Goal: Information Seeking & Learning: Learn about a topic

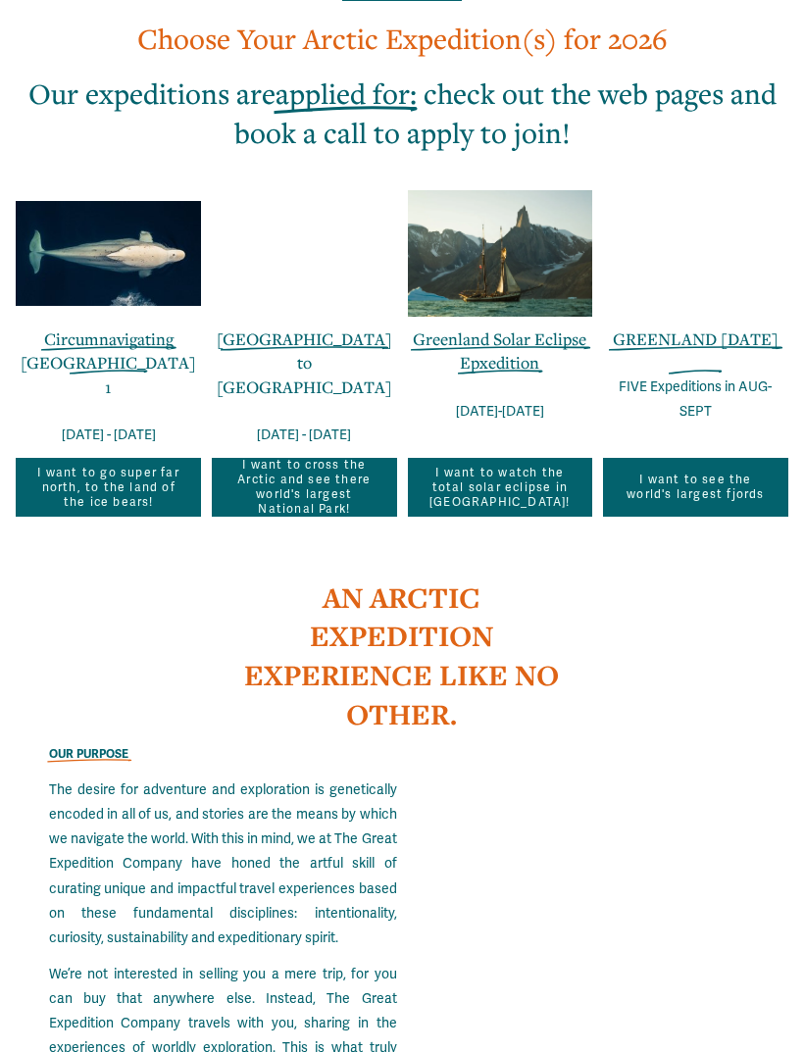
scroll to position [1411, 0]
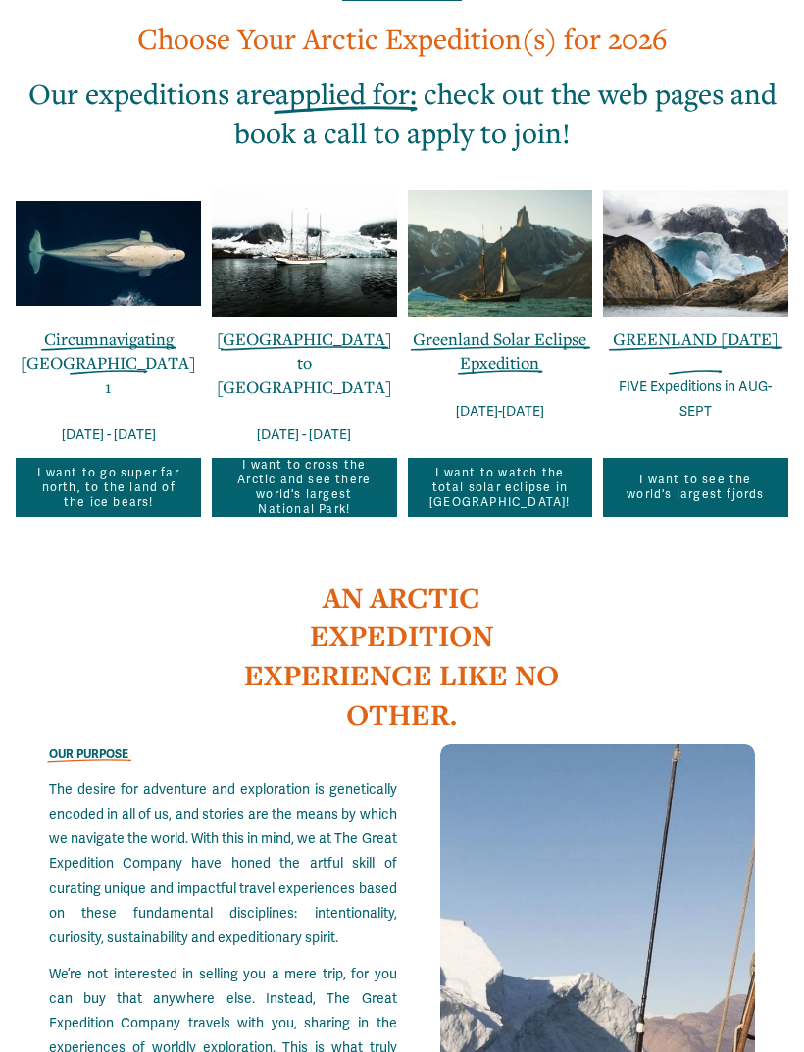
click at [307, 517] on link "I want to cross the Arctic and see there world's largest National Park!" at bounding box center [304, 487] width 185 height 59
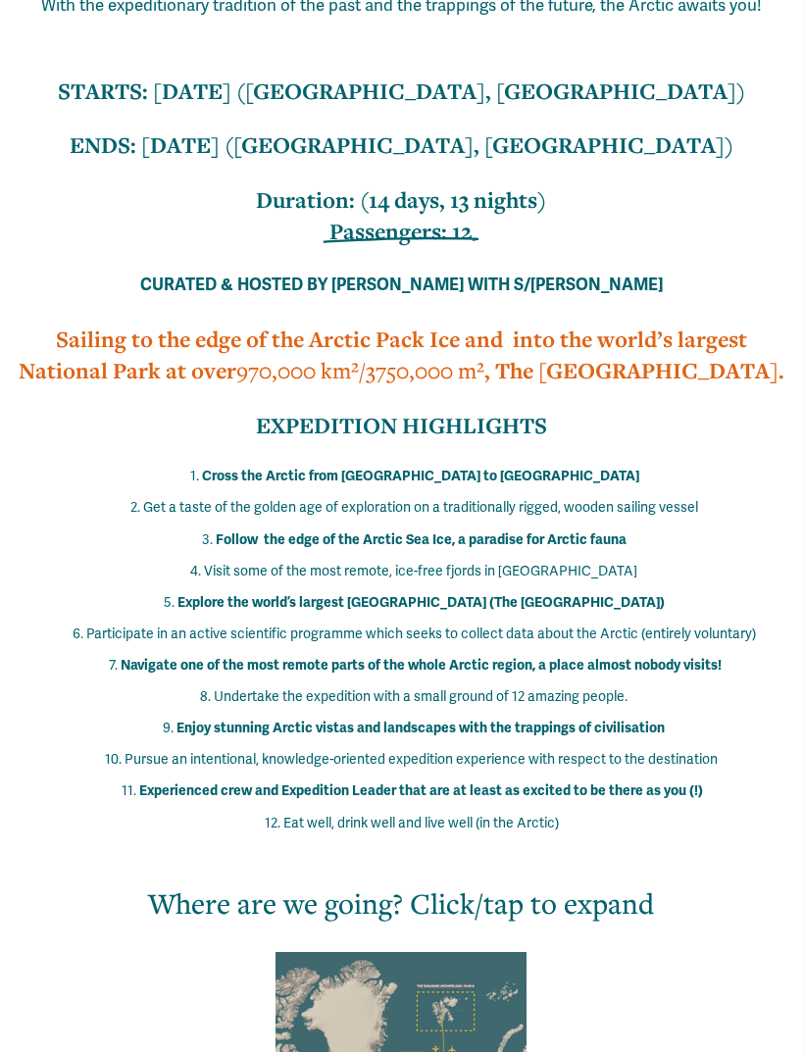
scroll to position [737, 0]
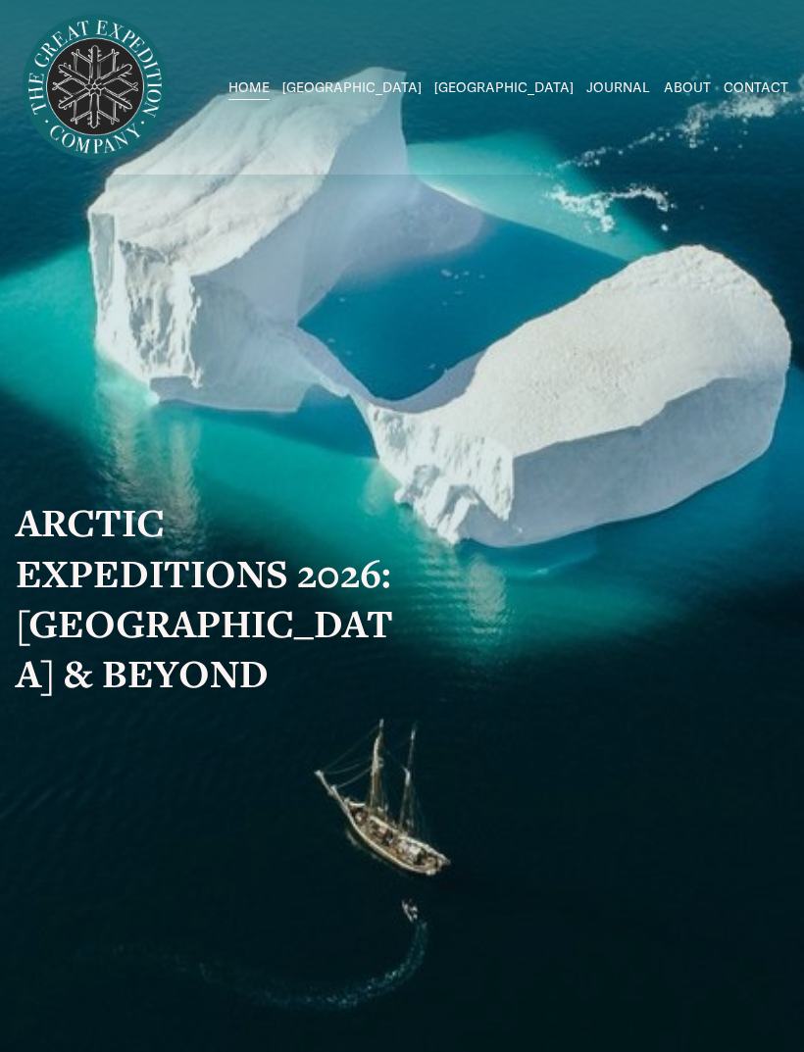
scroll to position [1474, 0]
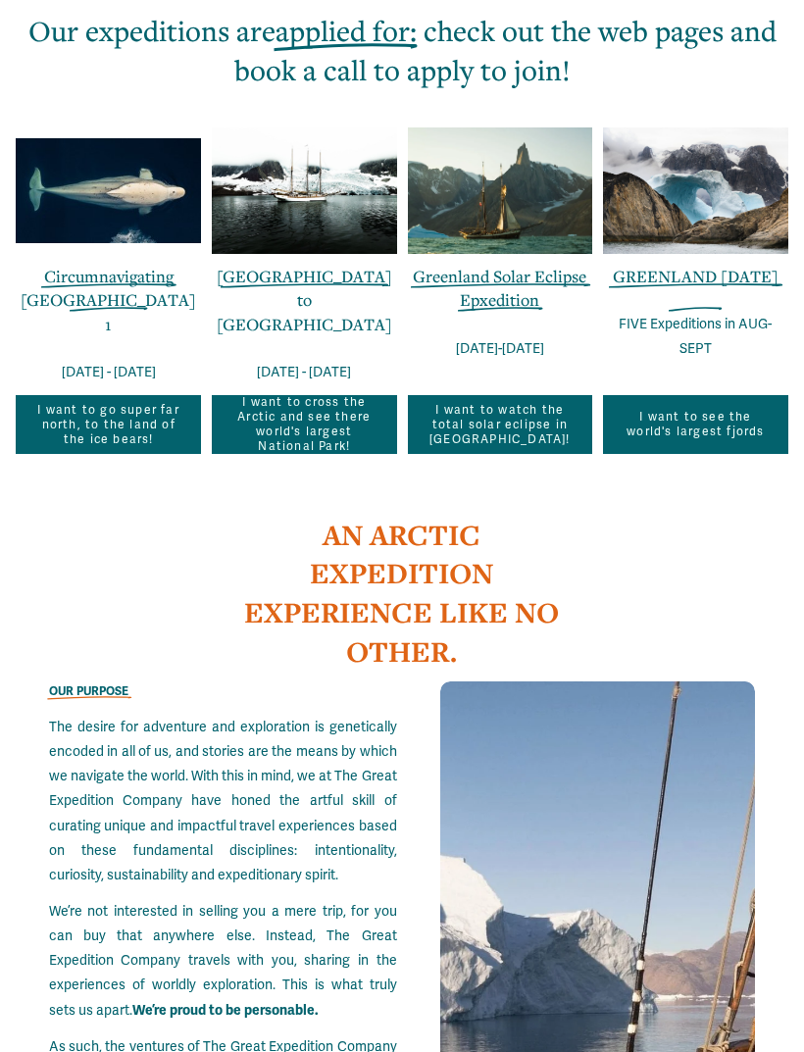
click at [701, 287] on link "GREENLAND IN ONE WEEK" at bounding box center [696, 276] width 166 height 23
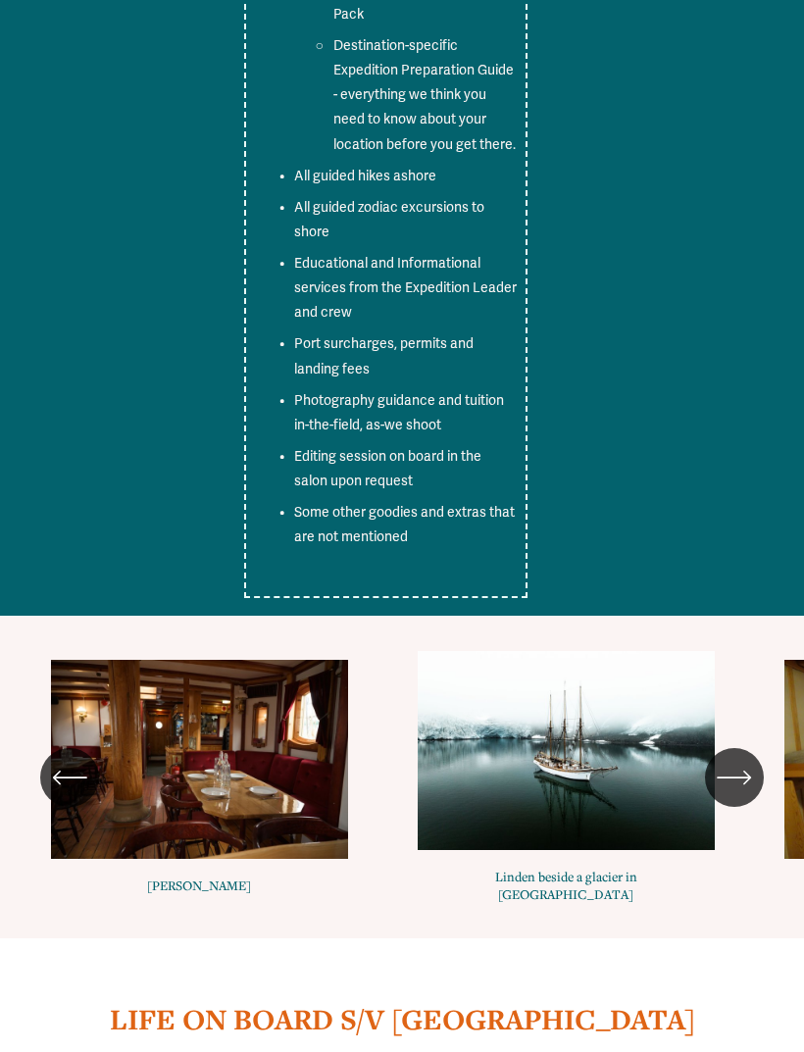
scroll to position [8970, 0]
click at [749, 760] on icon "\a \a \a Next\a \a" at bounding box center [734, 777] width 35 height 35
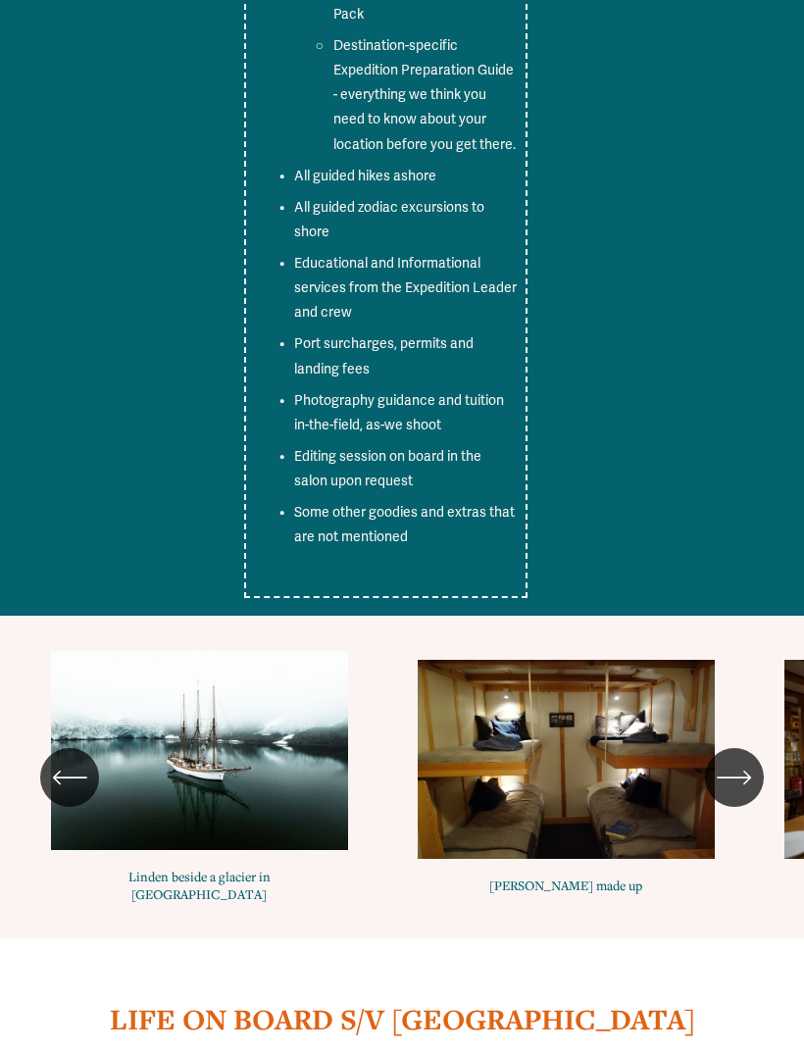
click at [742, 760] on icon "\a \a \a Next\a \a" at bounding box center [734, 777] width 35 height 35
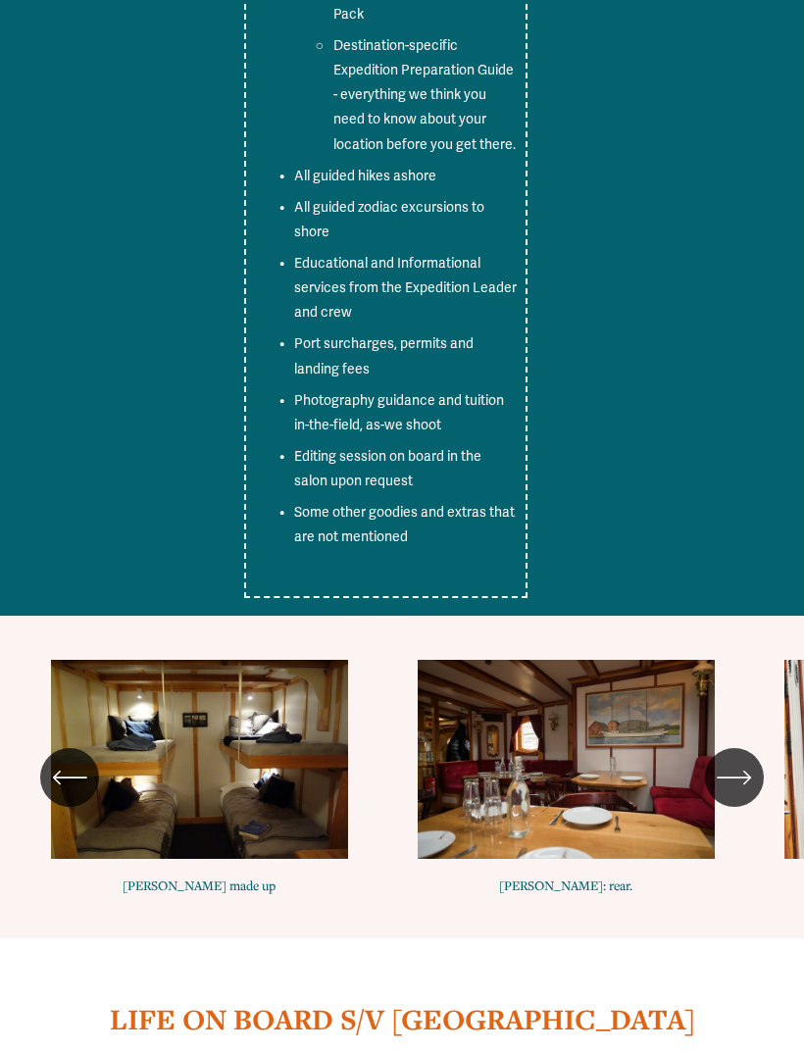
click at [737, 760] on icon "\a \a \a Next\a \a" at bounding box center [734, 777] width 35 height 35
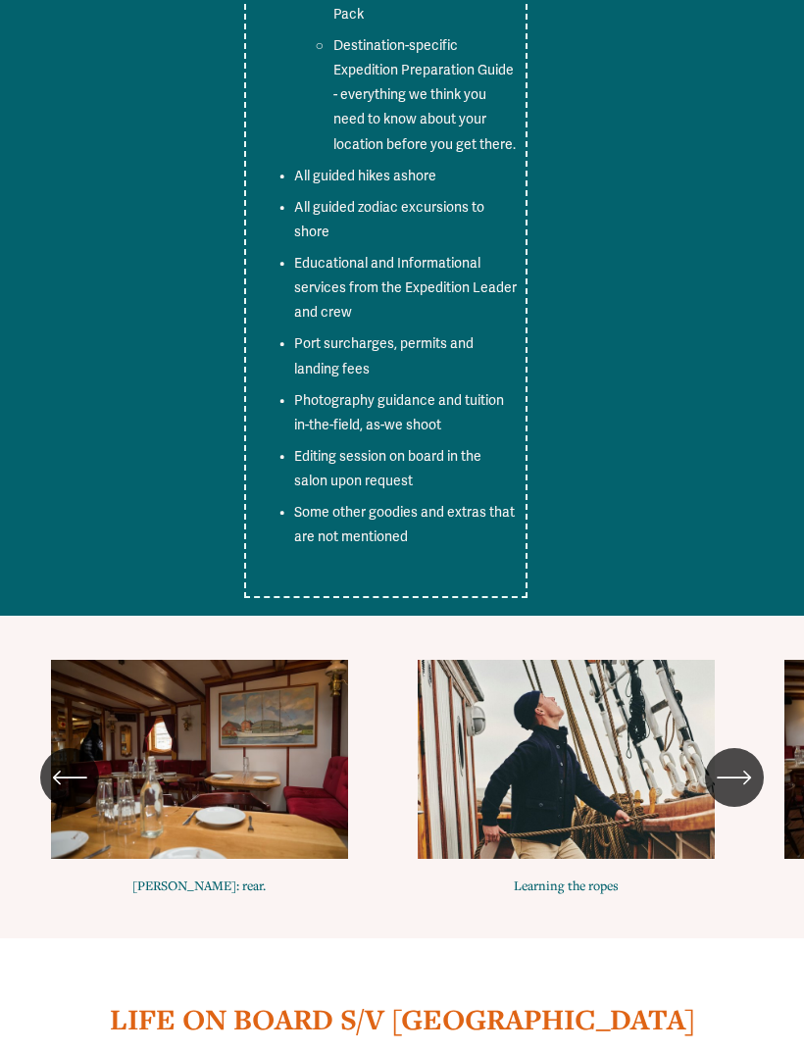
click at [743, 760] on icon "\a \a \a Next\a \a" at bounding box center [734, 777] width 35 height 35
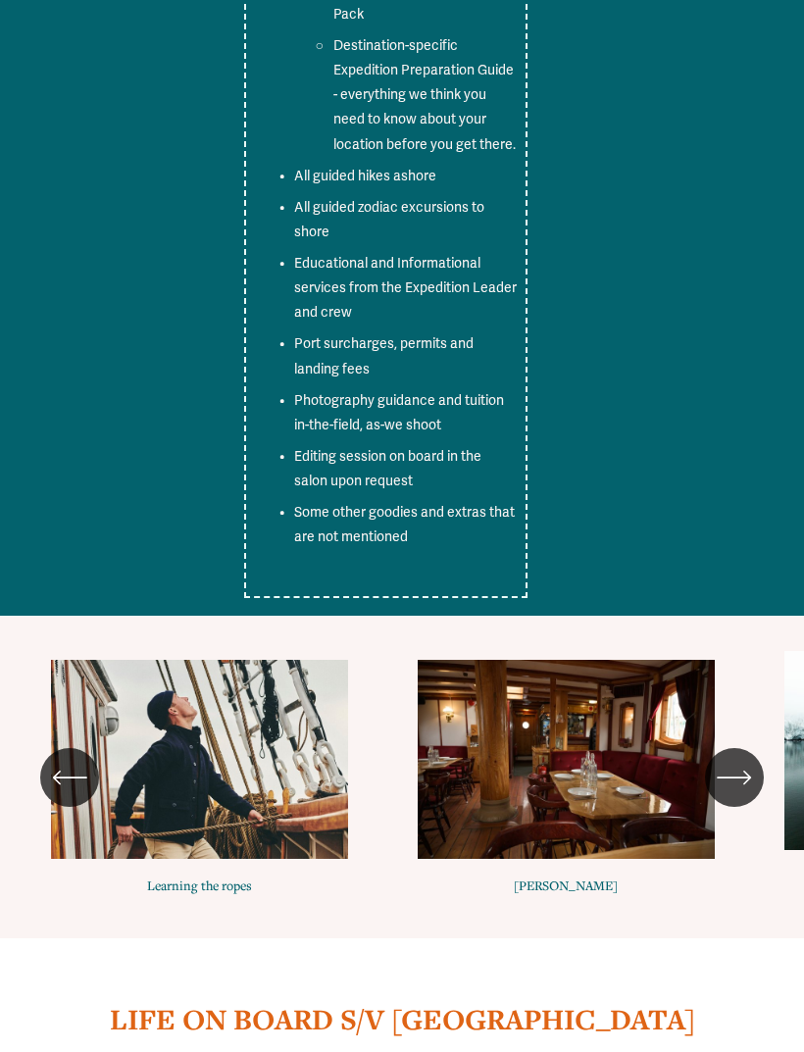
click at [733, 760] on icon "\a \a \a Next\a \a" at bounding box center [734, 777] width 35 height 35
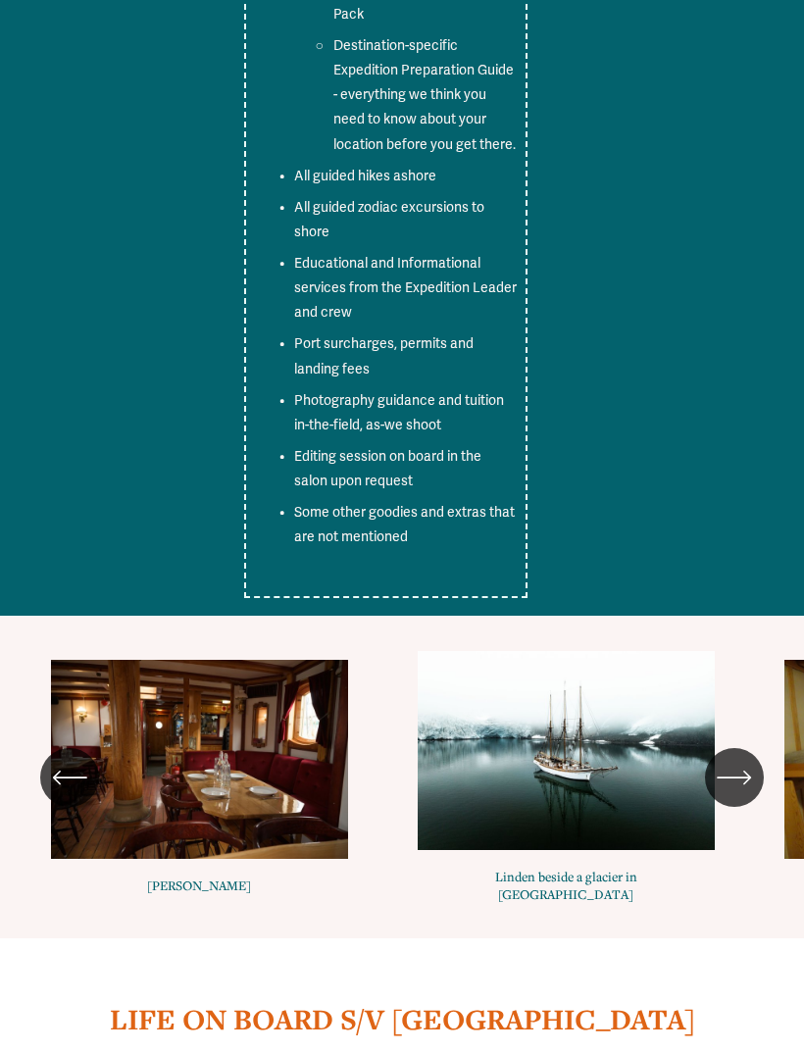
click at [736, 760] on icon "\a \a \a Next\a \a" at bounding box center [734, 777] width 35 height 35
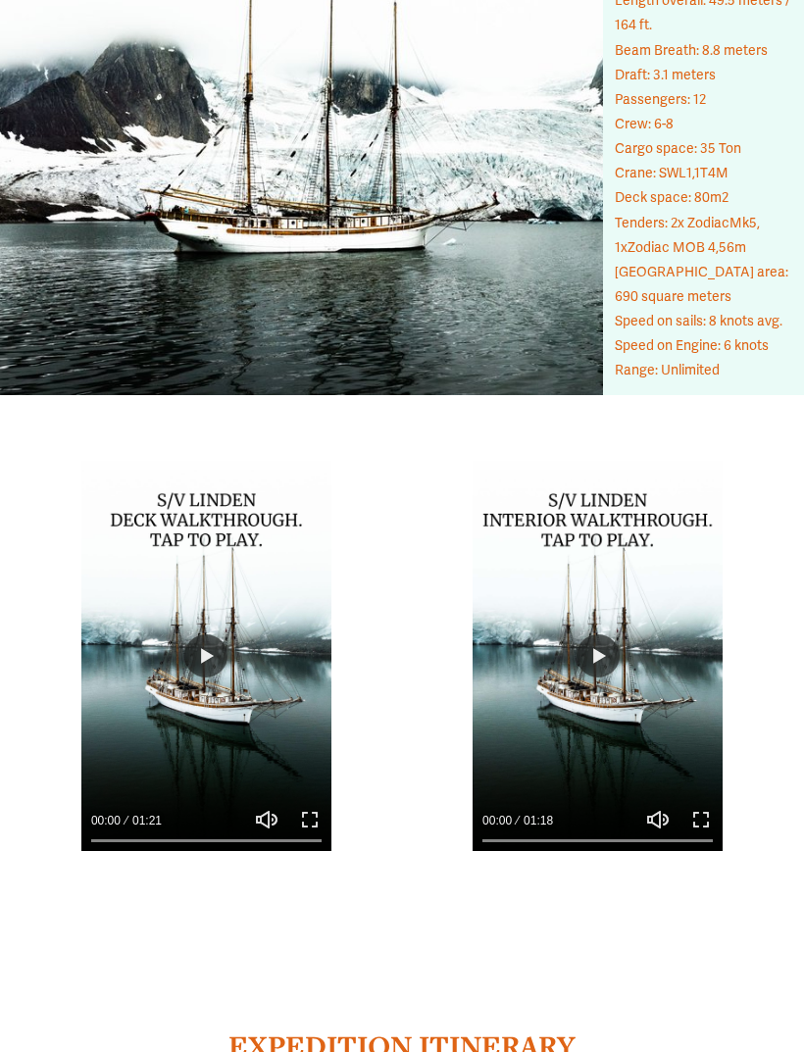
scroll to position [10496, 0]
click at [606, 634] on button "Play" at bounding box center [598, 655] width 43 height 43
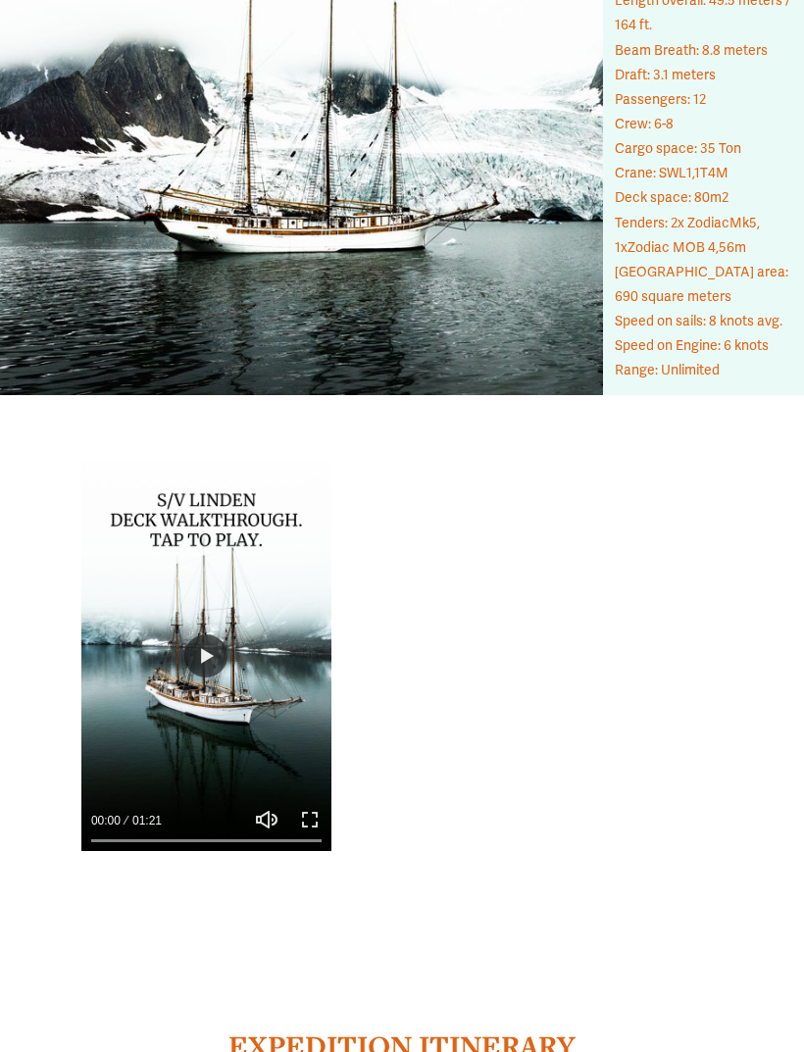
type input "***"
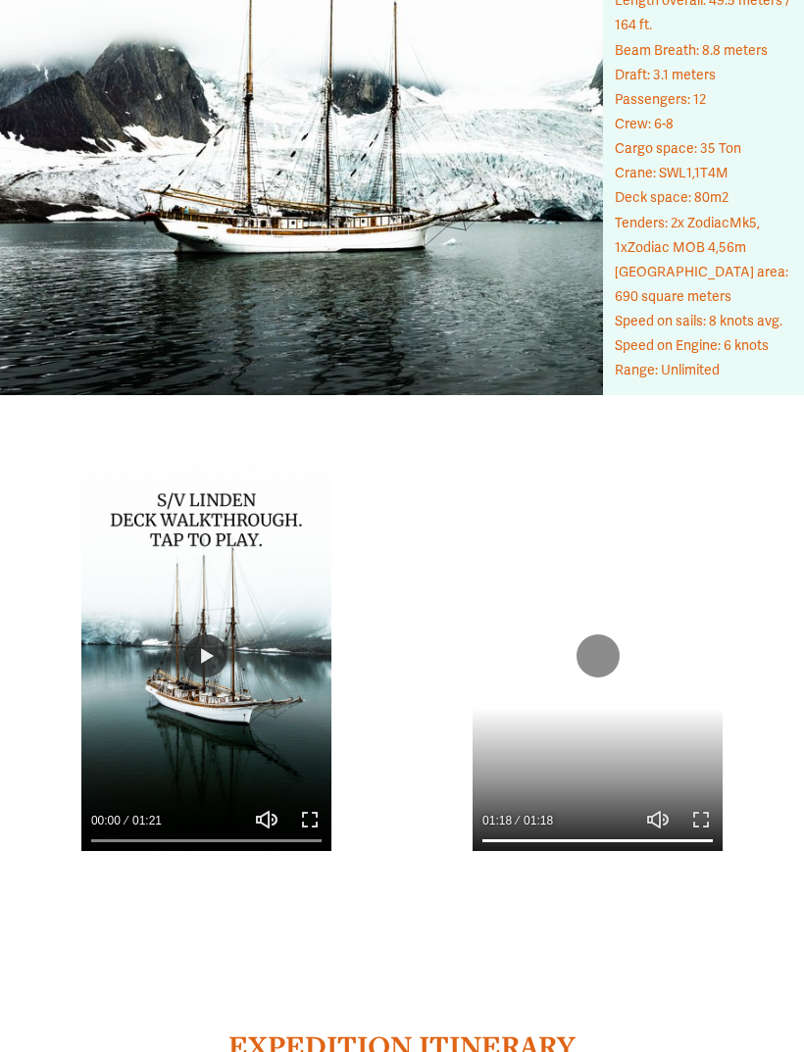
click at [224, 634] on button "Play" at bounding box center [205, 655] width 43 height 43
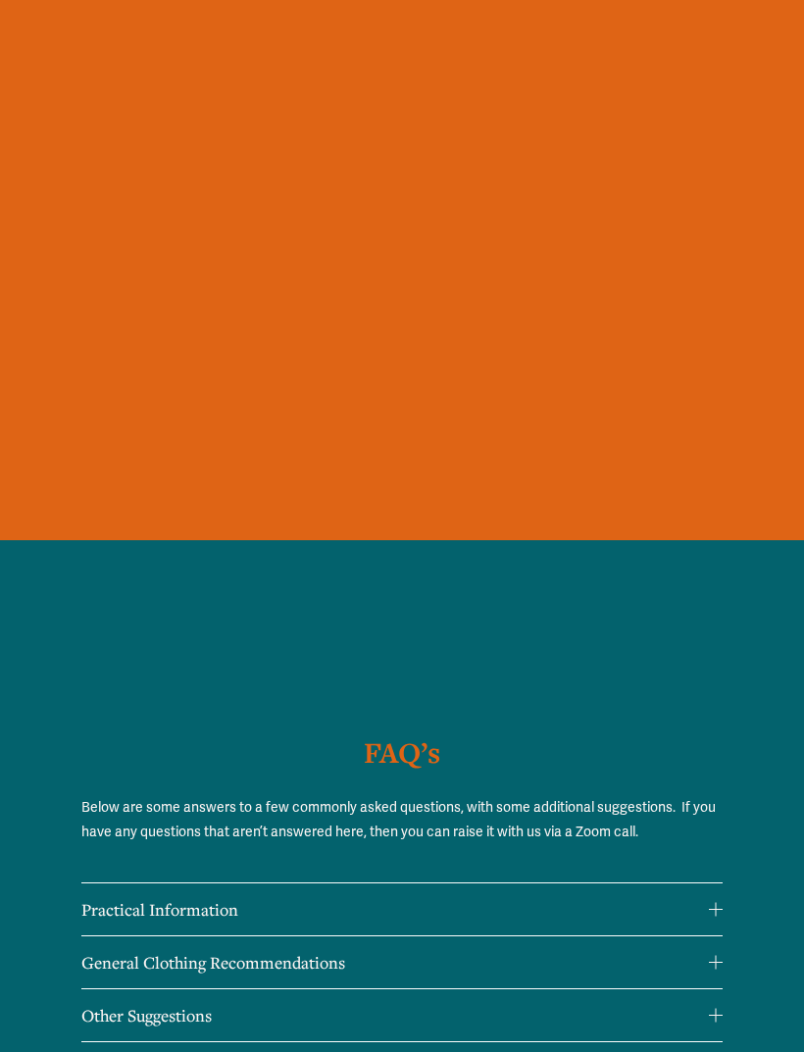
scroll to position [13758, 0]
click at [714, 903] on div at bounding box center [716, 910] width 14 height 14
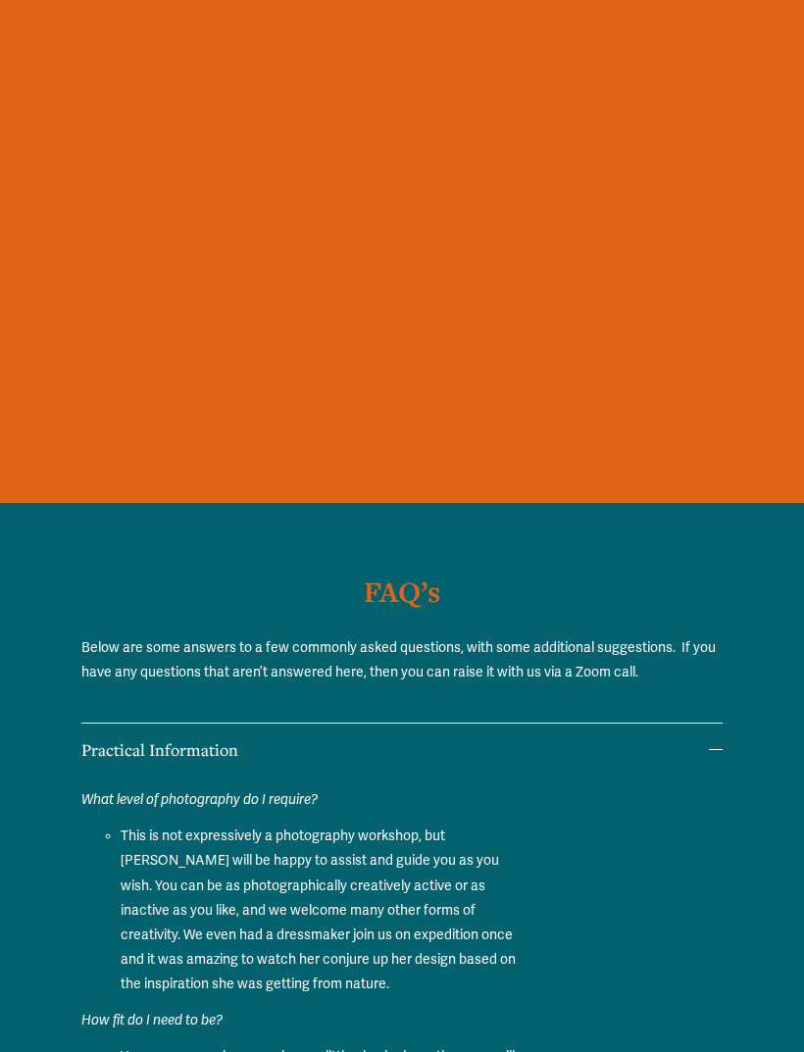
scroll to position [13795, 0]
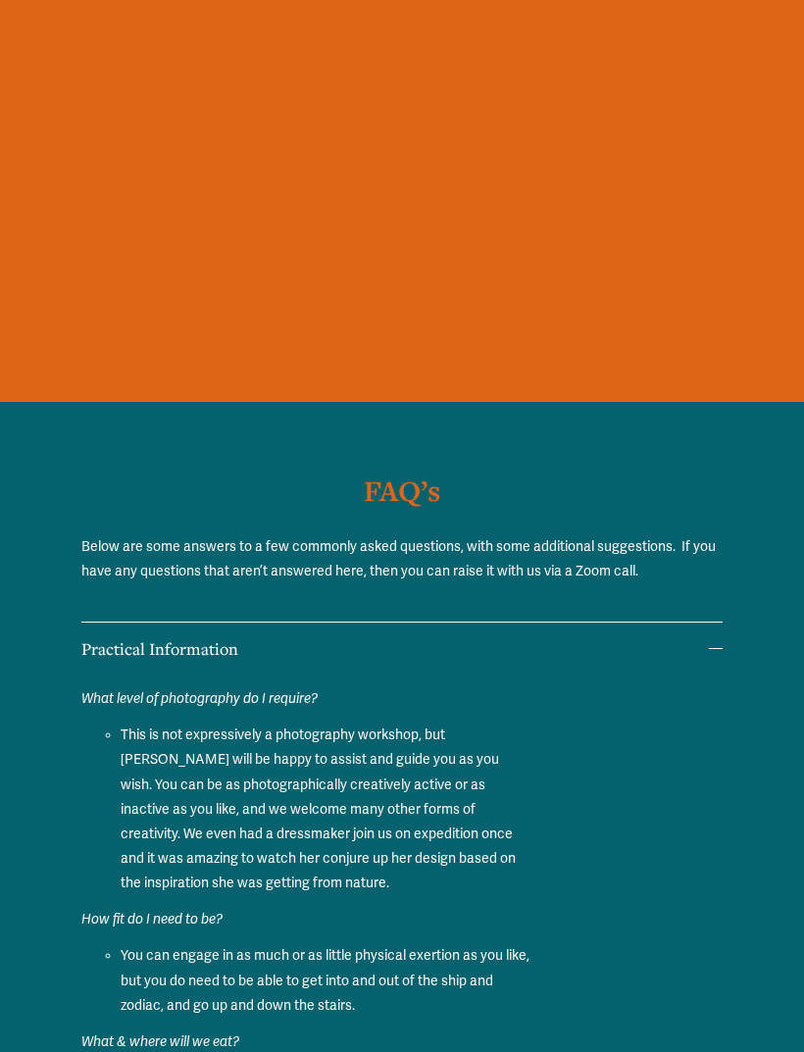
type input "***"
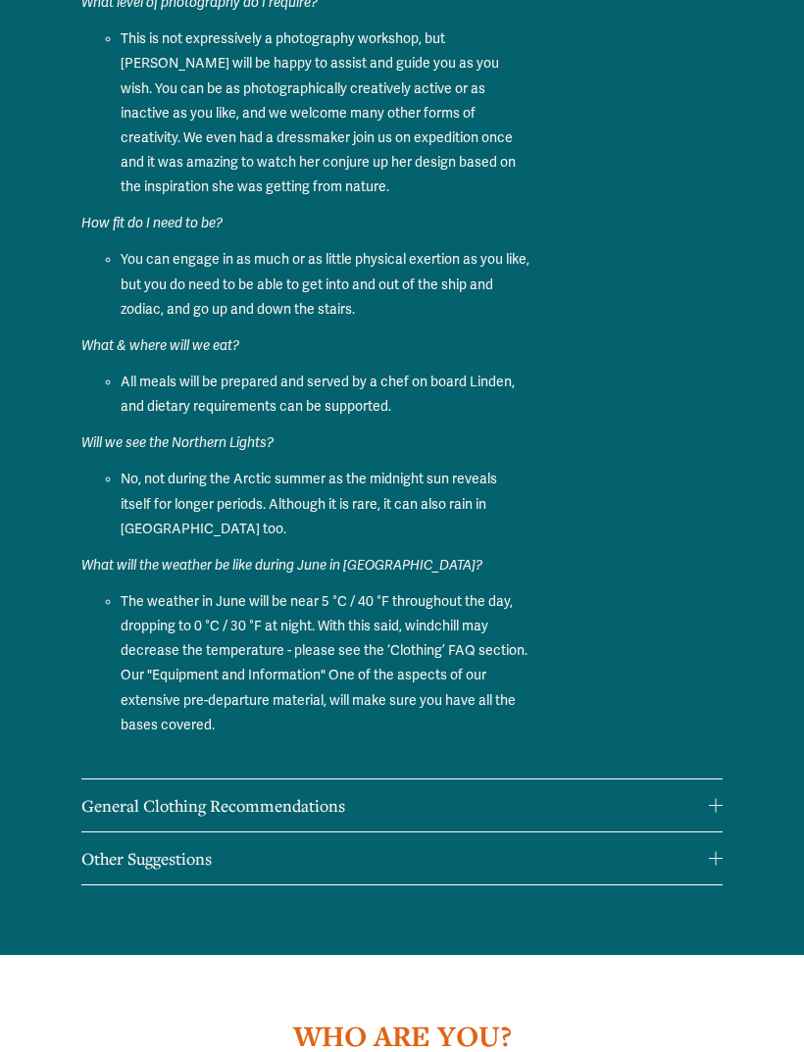
scroll to position [14598, 0]
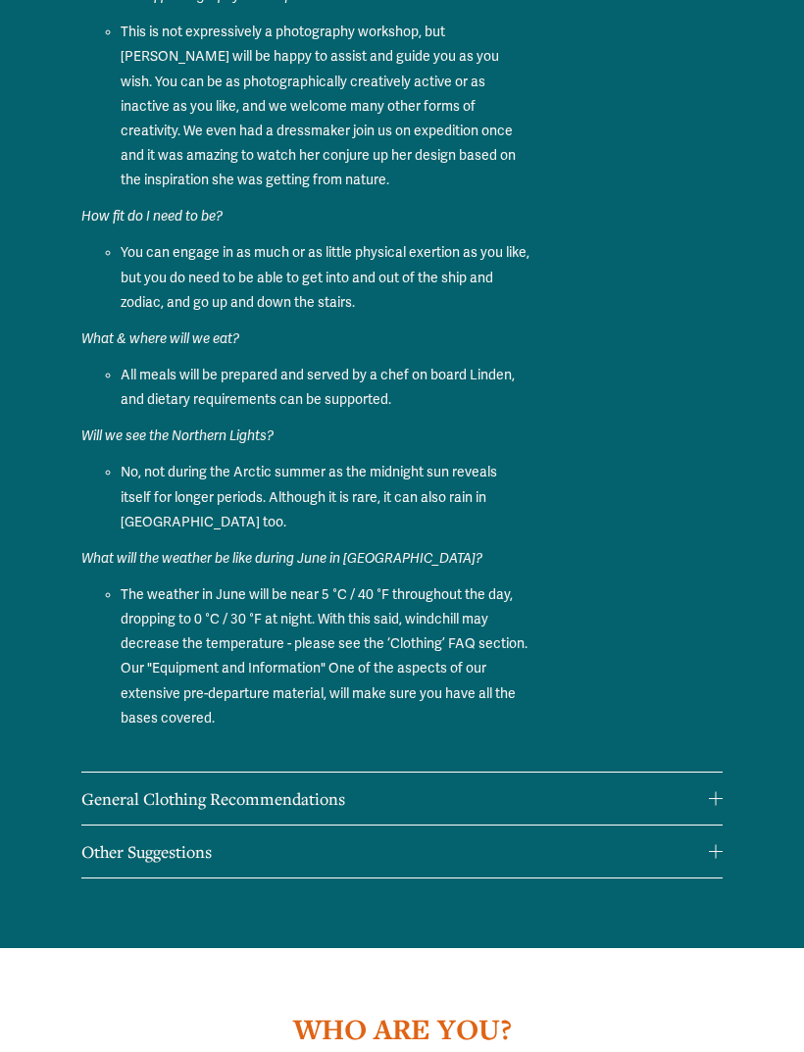
click at [708, 788] on span "General Clothing Recommendations" at bounding box center [395, 799] width 628 height 23
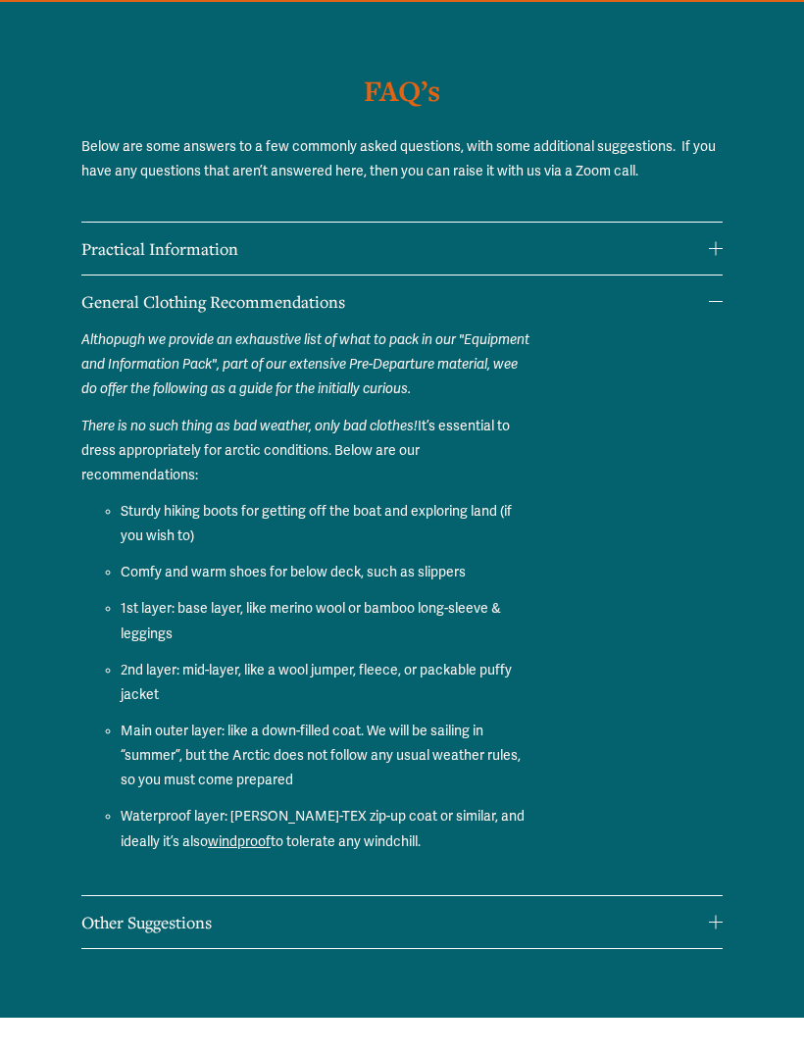
scroll to position [14296, 0]
click at [720, 915] on div at bounding box center [716, 922] width 14 height 14
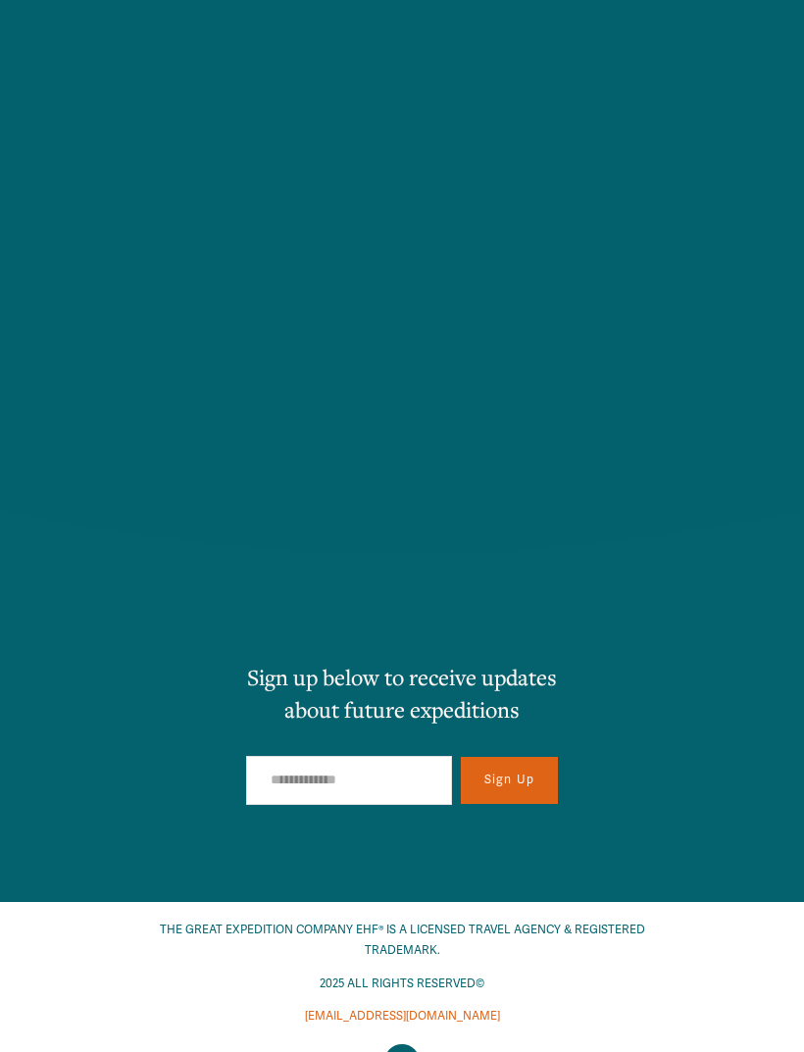
scroll to position [15739, 0]
